Goal: Download file/media

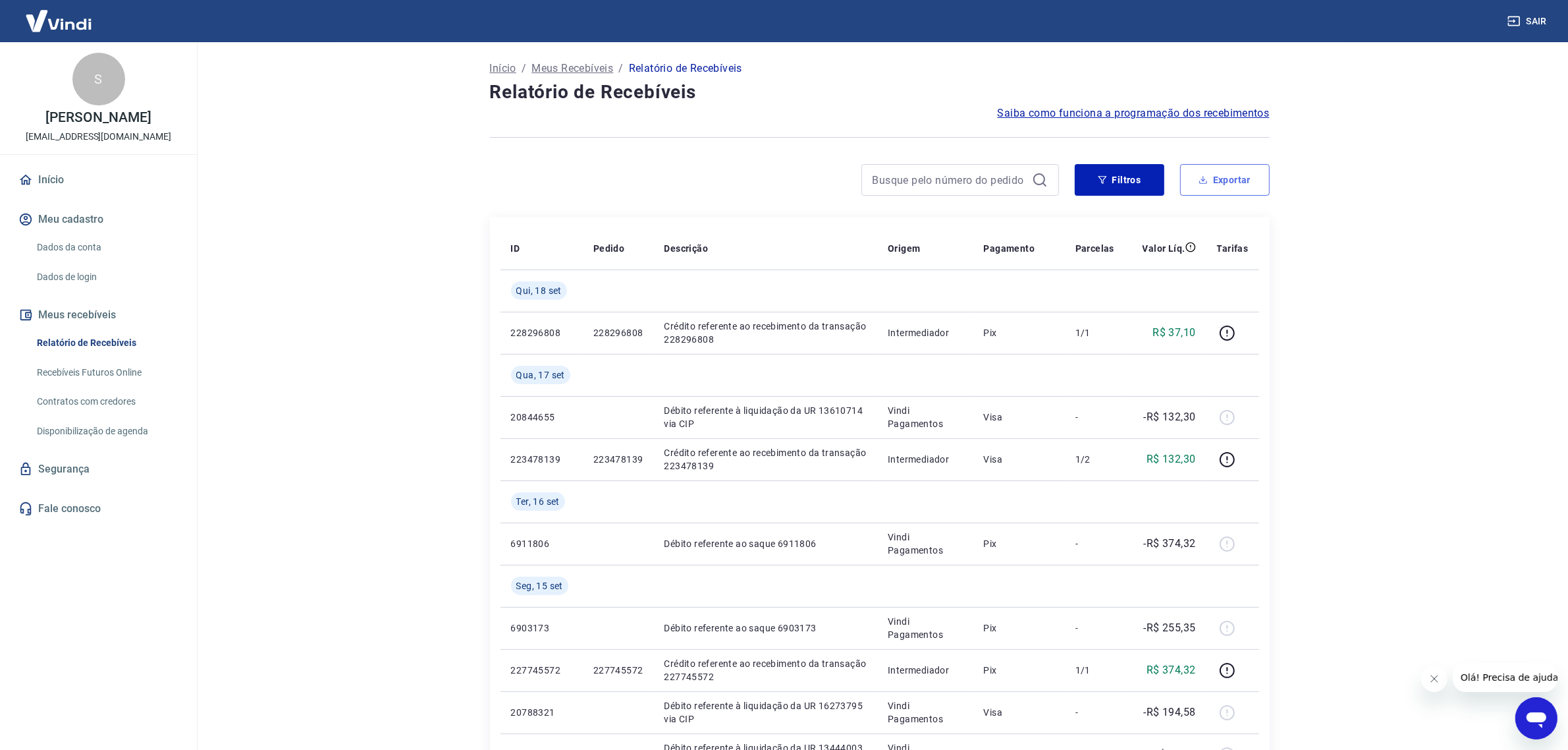
click at [1253, 186] on button "Exportar" at bounding box center [1224, 179] width 89 height 31
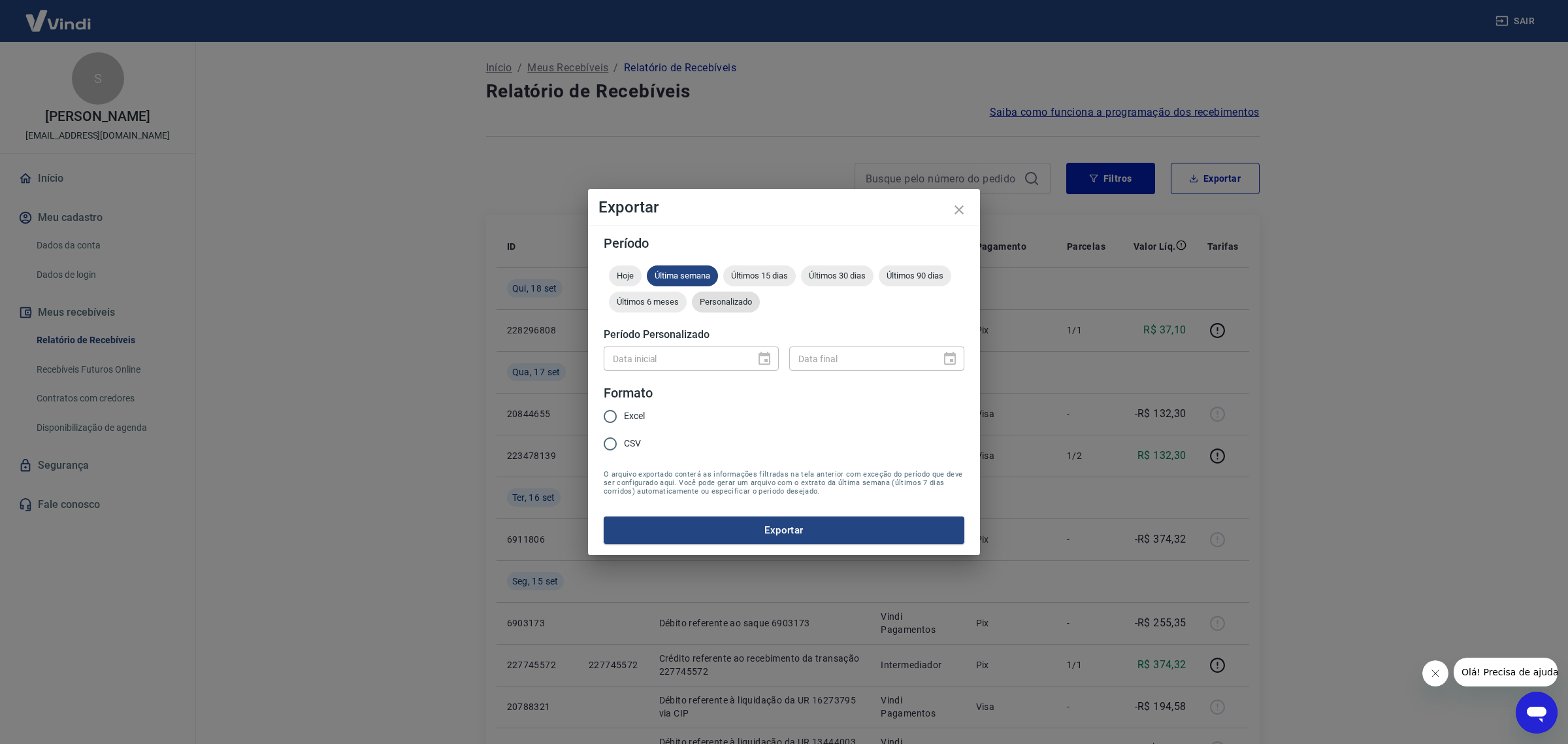
click at [752, 302] on span "Personalizado" at bounding box center [725, 302] width 68 height 10
click at [764, 359] on icon "Choose date" at bounding box center [764, 359] width 16 height 16
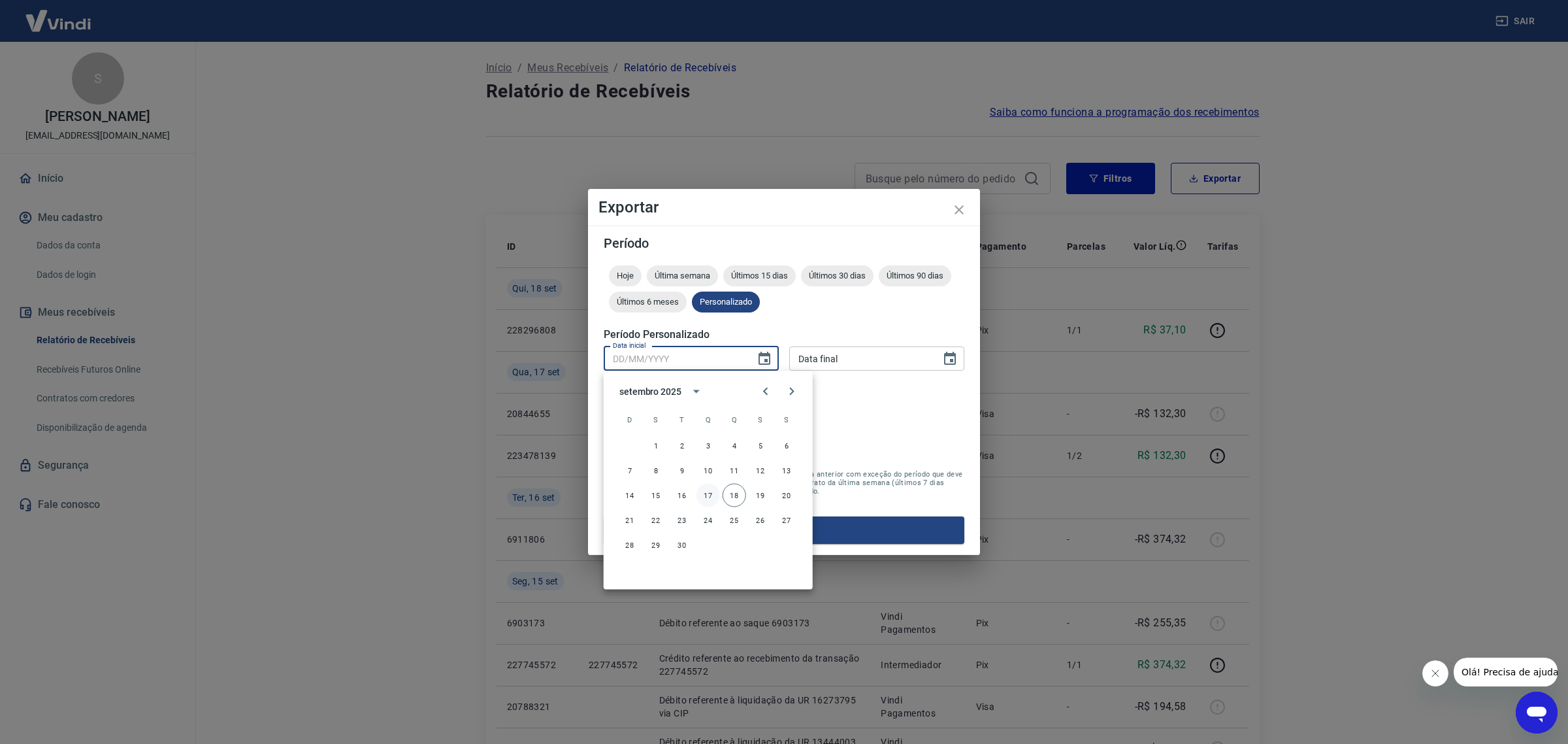
click at [706, 487] on button "17" at bounding box center [709, 495] width 24 height 24
type input "[DATE]"
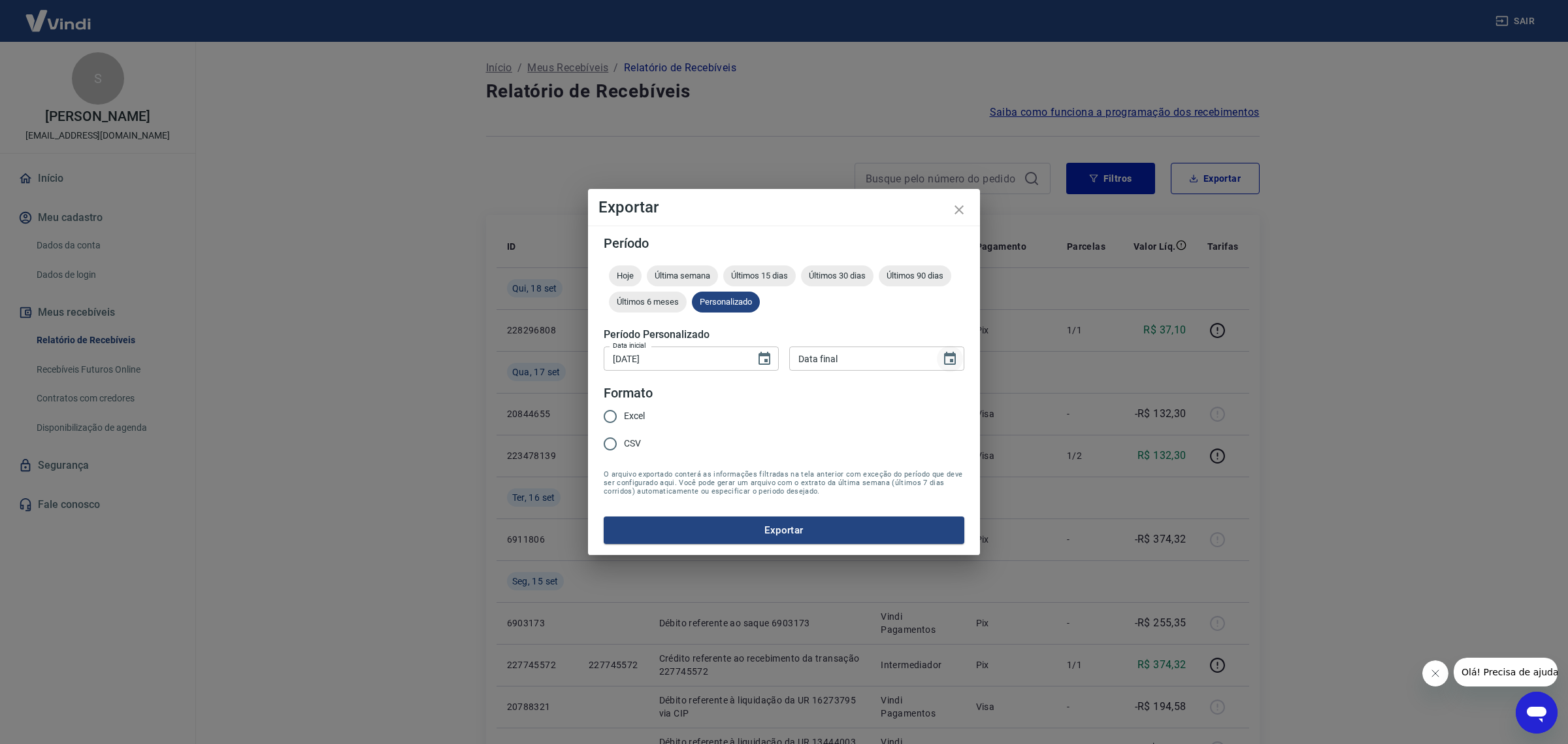
click at [949, 364] on icon "Choose date" at bounding box center [950, 358] width 12 height 13
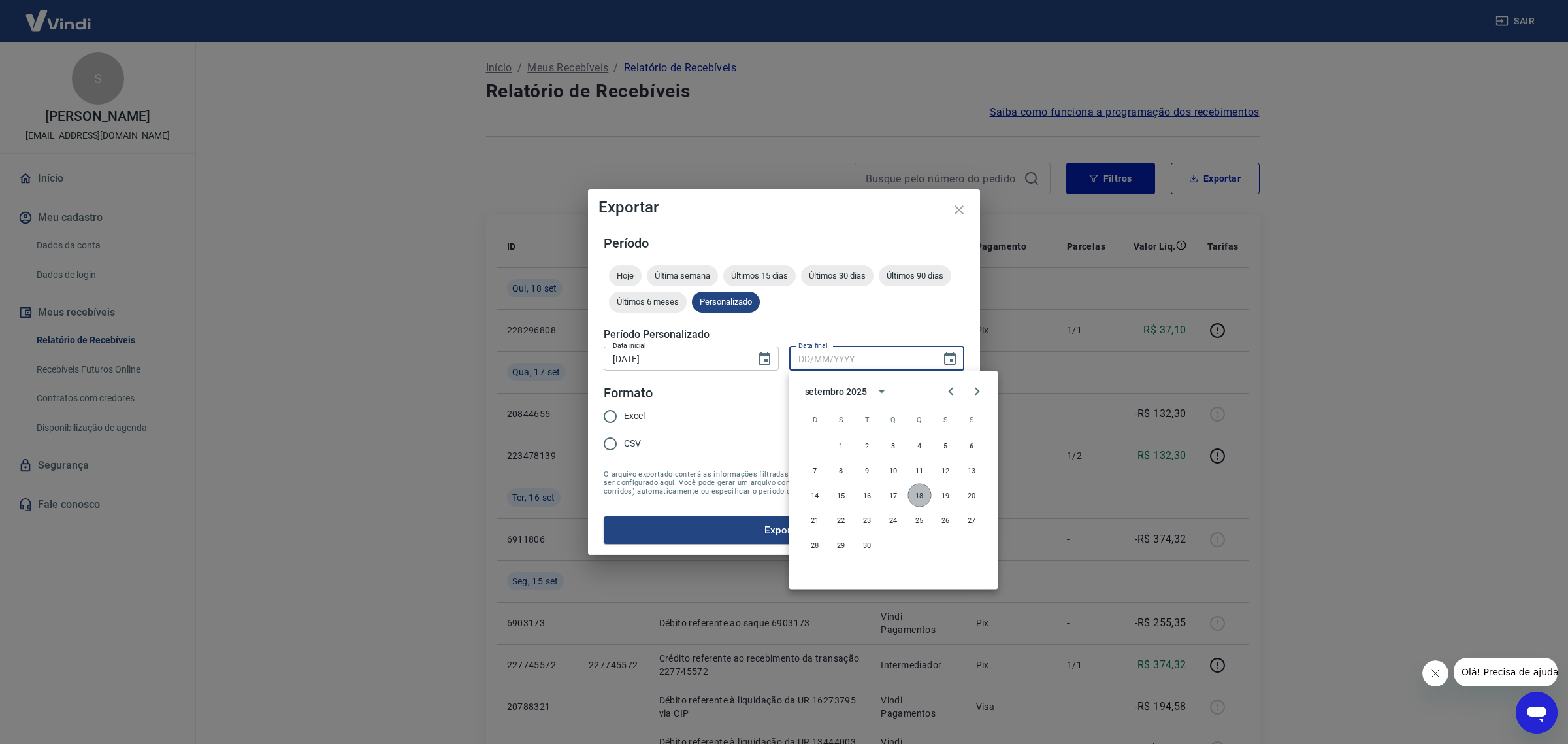
click at [924, 491] on button "18" at bounding box center [920, 495] width 24 height 24
type input "[DATE]"
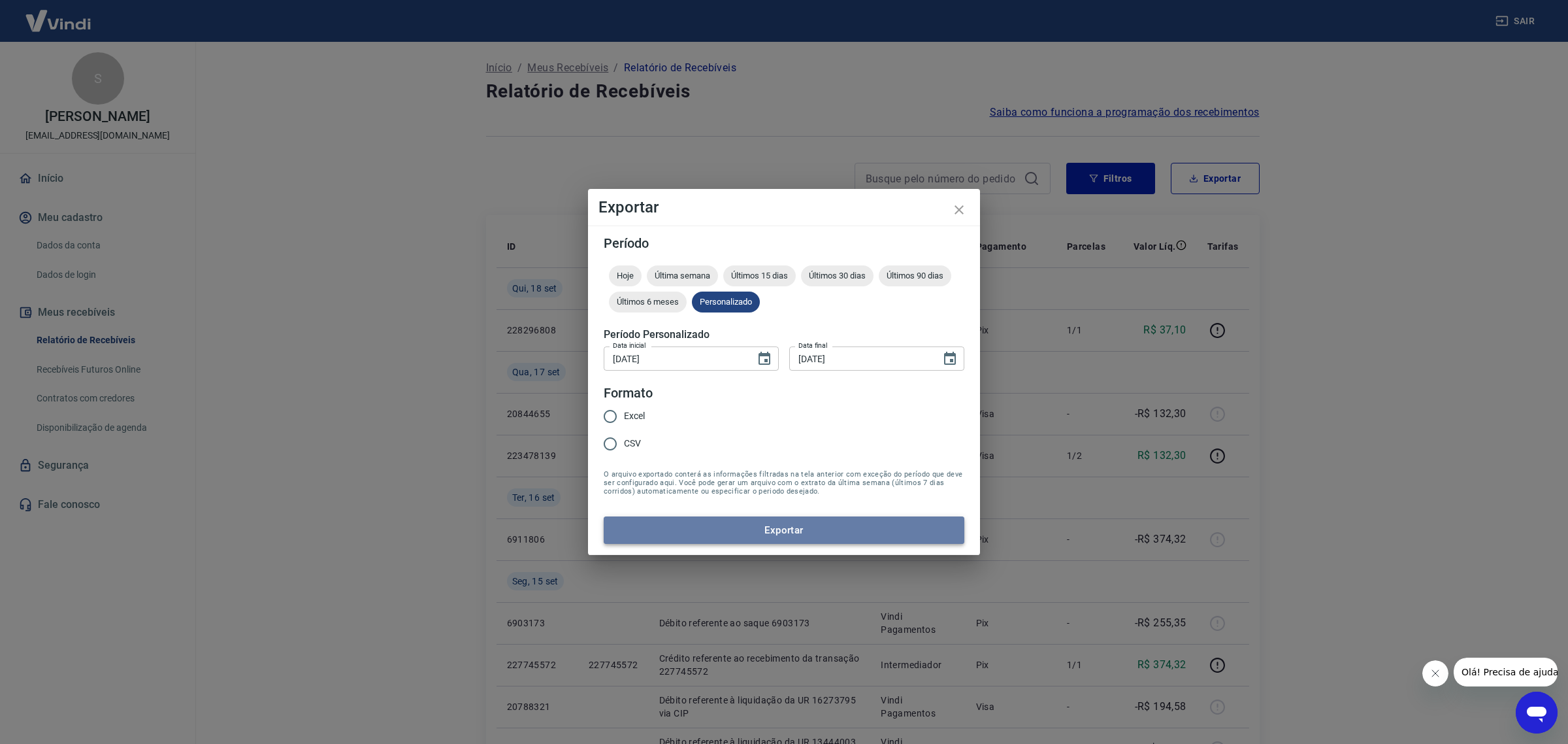
click at [772, 524] on button "Exportar" at bounding box center [784, 530] width 361 height 28
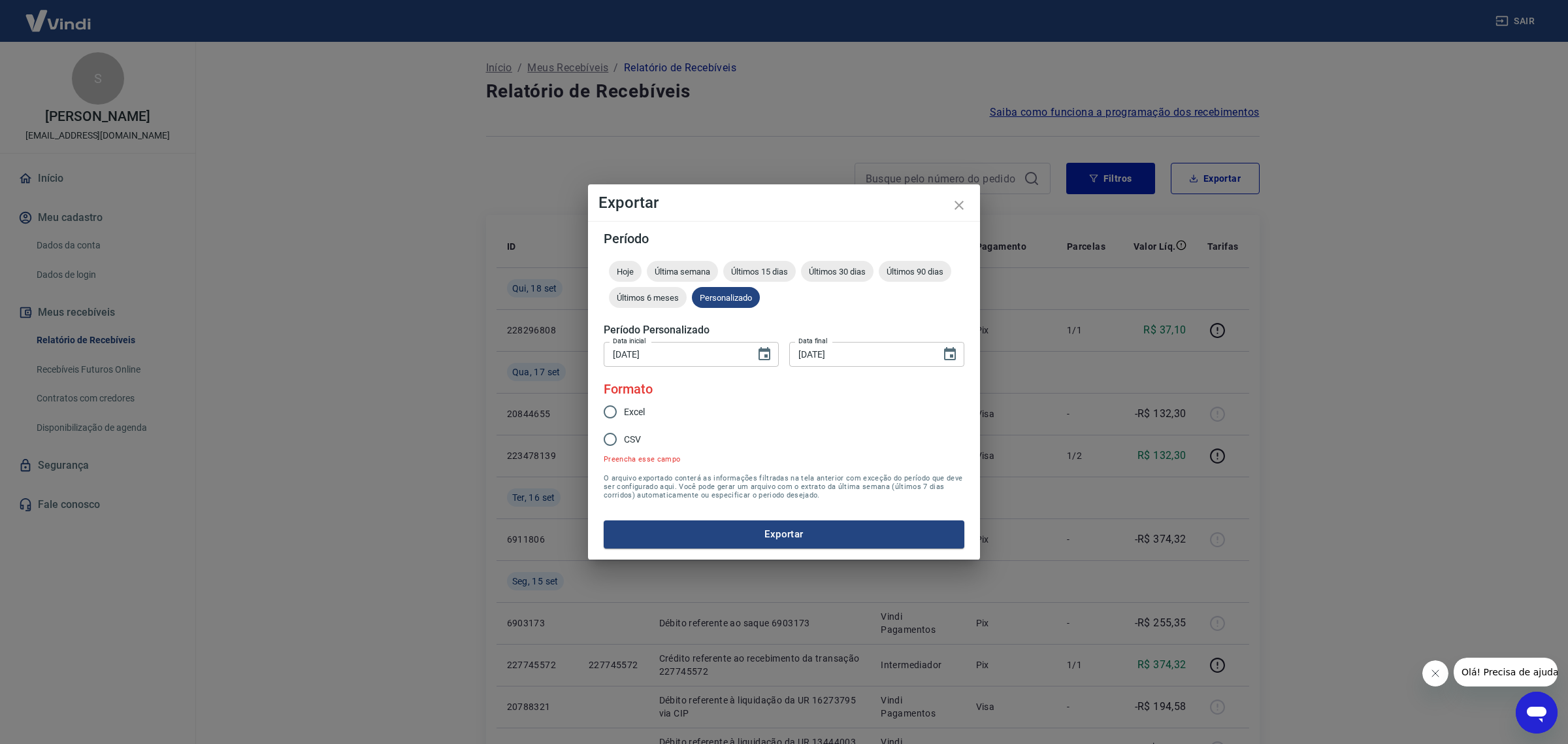
click at [629, 419] on label "Excel" at bounding box center [638, 412] width 83 height 28
click at [624, 419] on input "Excel" at bounding box center [610, 412] width 28 height 28
radio input "true"
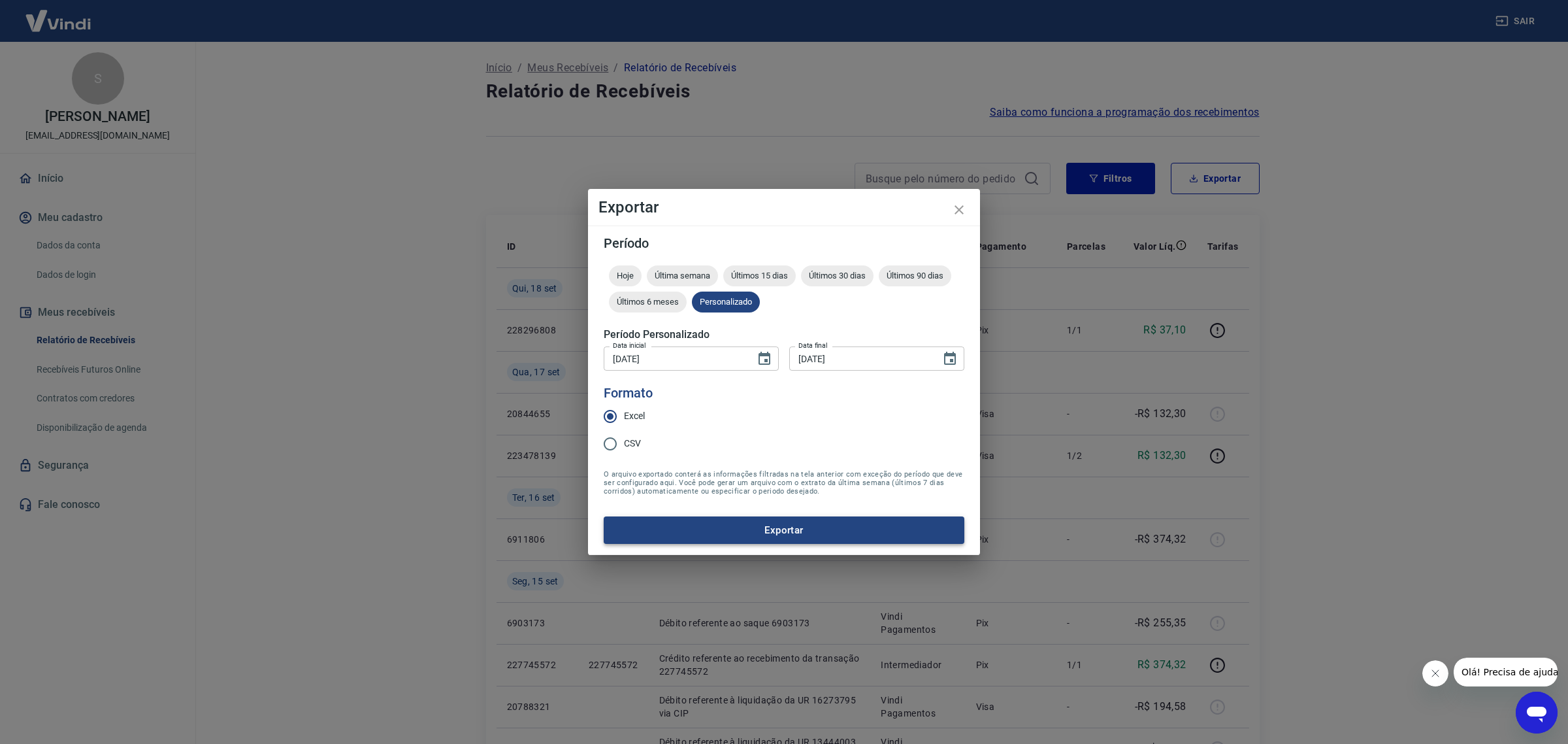
click at [767, 541] on button "Exportar" at bounding box center [784, 530] width 361 height 28
